Goal: Check status: Check status

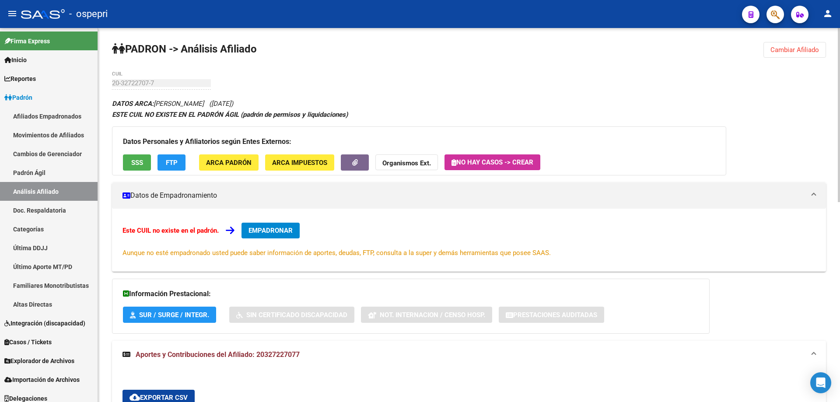
click at [798, 49] on span "Cambiar Afiliado" at bounding box center [794, 50] width 49 height 8
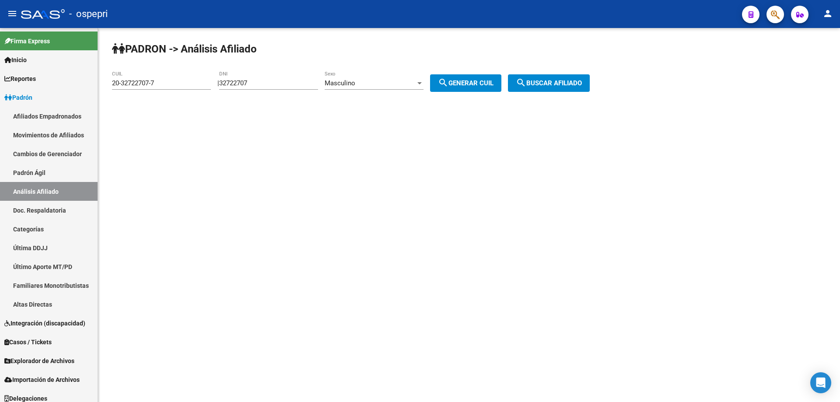
click at [246, 84] on input "32722707" at bounding box center [268, 83] width 99 height 8
paste input "13249630"
type input "13249630"
click at [466, 82] on span "search Generar CUIL" at bounding box center [466, 83] width 56 height 8
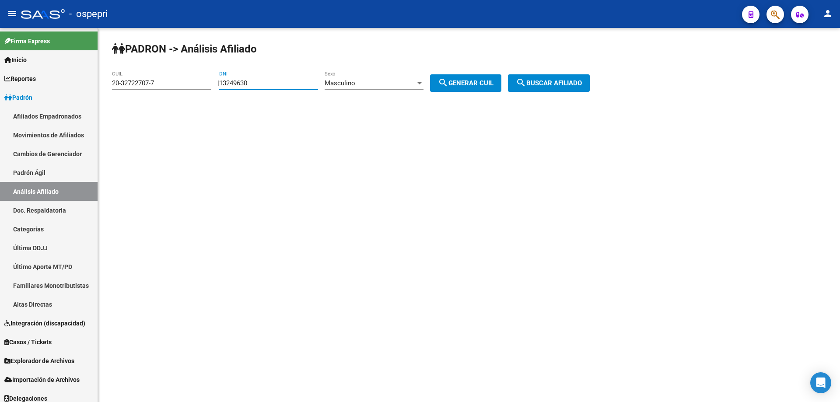
type input "20-13249630-8"
click at [526, 78] on mat-icon "search" at bounding box center [521, 82] width 10 height 10
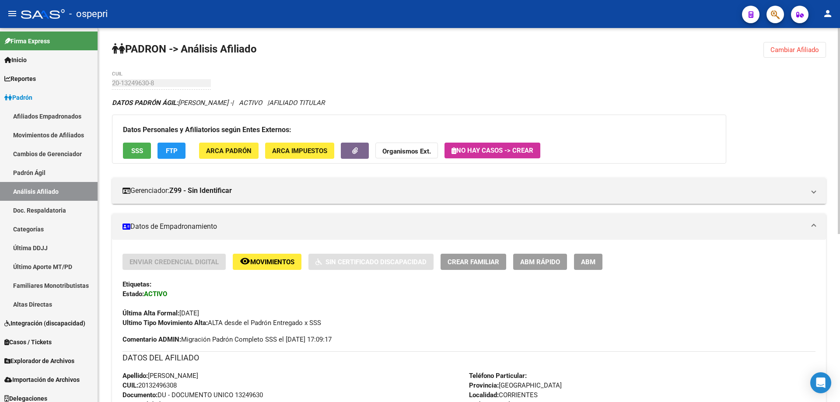
scroll to position [313, 0]
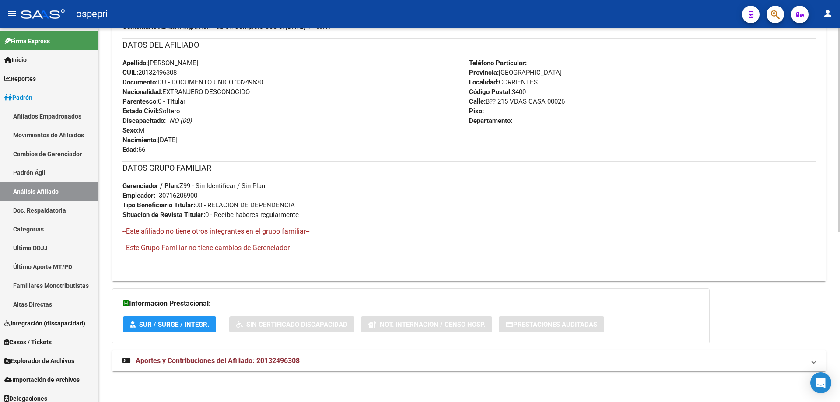
click at [259, 360] on span "Aportes y Contribuciones del Afiliado: 20132496308" at bounding box center [218, 361] width 164 height 8
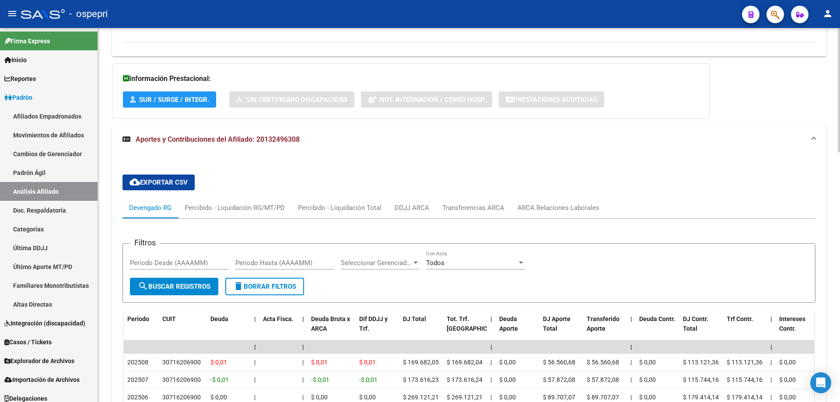
scroll to position [538, 0]
